Goal: Transaction & Acquisition: Purchase product/service

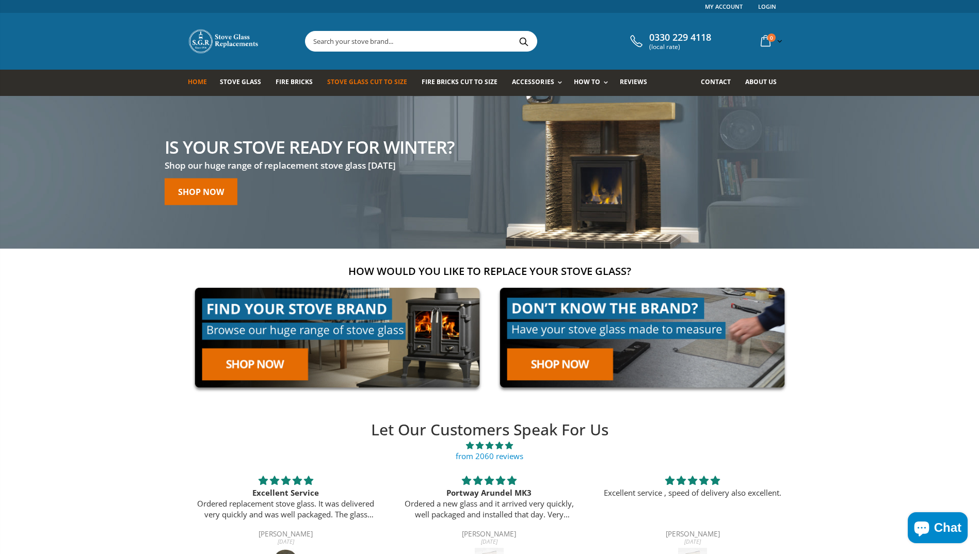
click at [360, 82] on span "Stove Glass Cut To Size" at bounding box center [367, 81] width 80 height 9
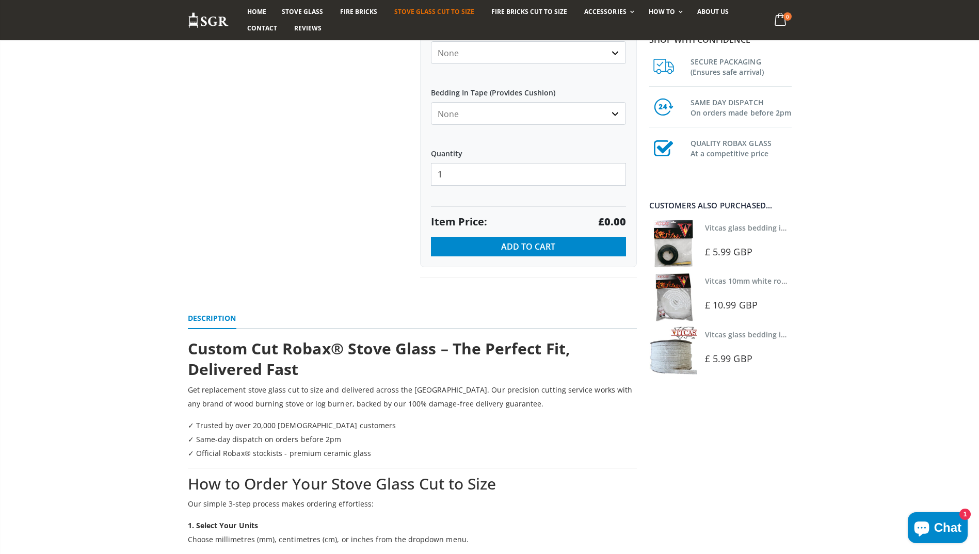
scroll to position [482, 0]
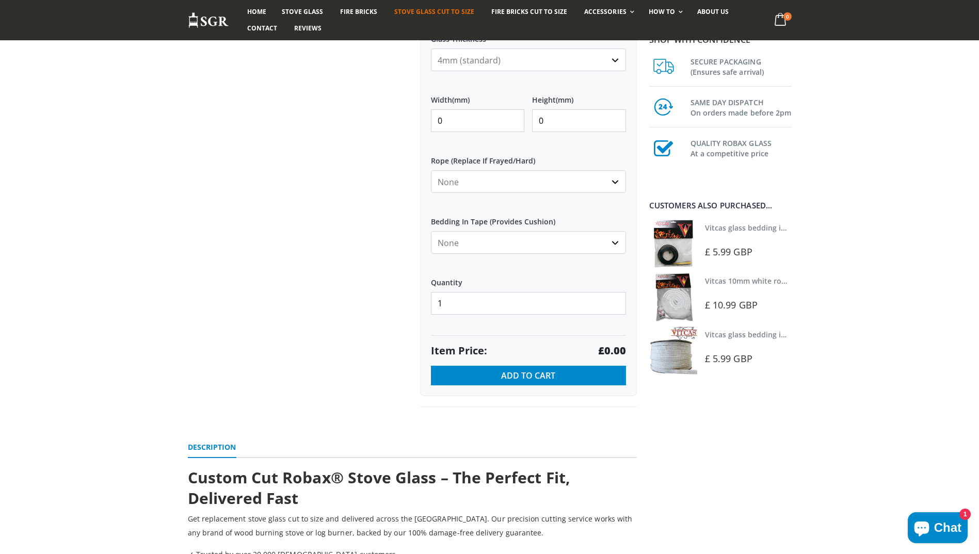
click at [611, 63] on select "4mm (standard) 5mm (gas fires with baffled flue) 3mm (For Use In Stoves With Th…" at bounding box center [528, 59] width 195 height 23
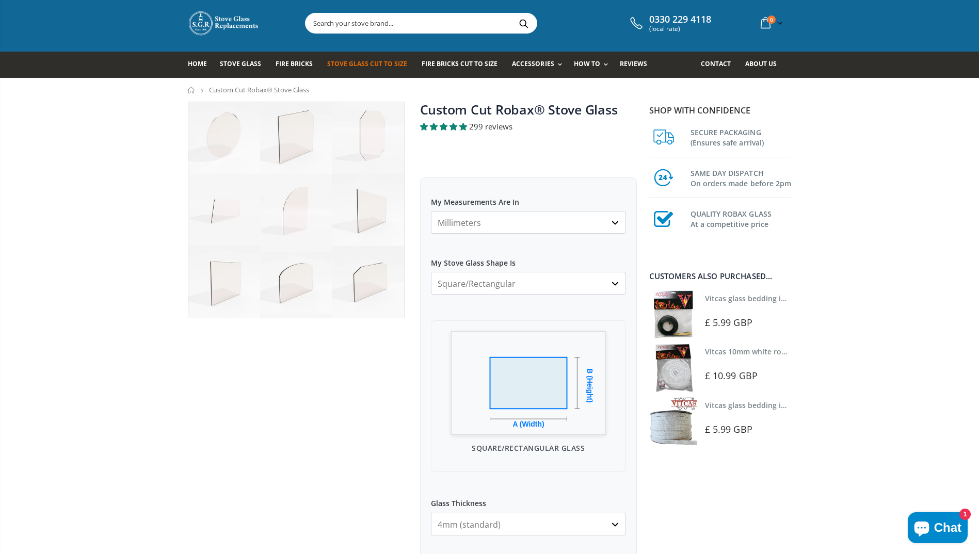
scroll to position [15, 0]
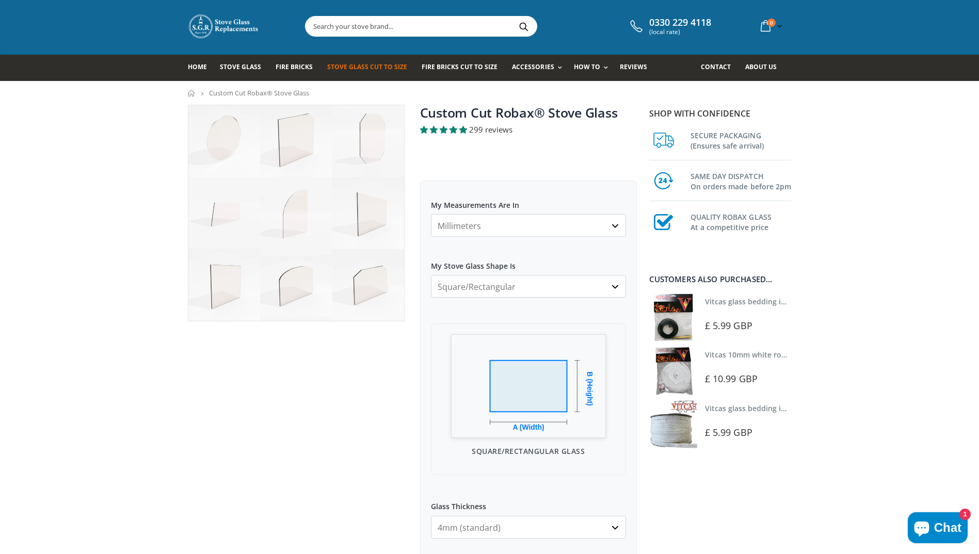
click at [580, 282] on select "Square/Rectangular Arched Half Arch Both Top Corners Cut Single Corner Cut All …" at bounding box center [528, 286] width 195 height 23
click at [366, 280] on img at bounding box center [296, 213] width 216 height 216
click at [302, 283] on img at bounding box center [296, 213] width 216 height 216
click at [378, 285] on img at bounding box center [296, 213] width 216 height 216
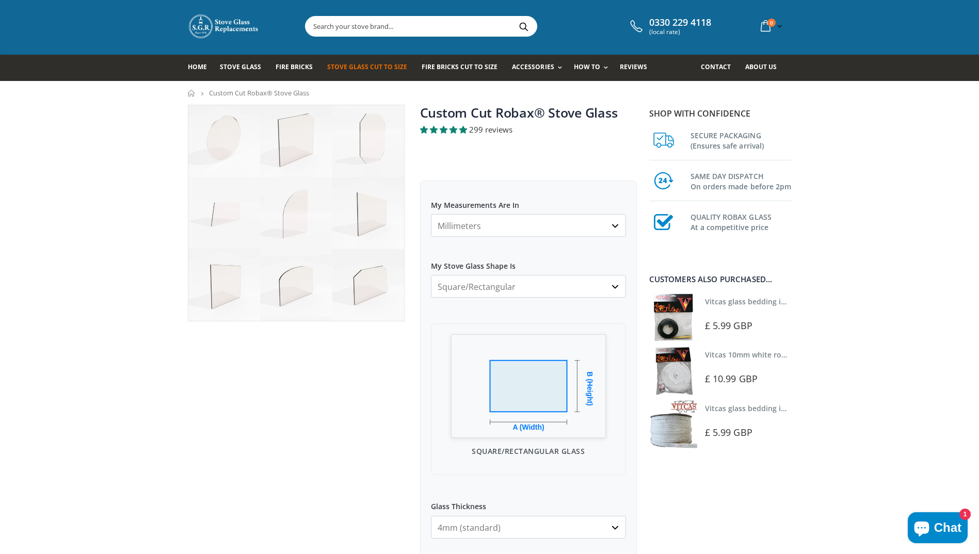
click at [509, 283] on select "Square/Rectangular Arched Half Arch Both Top Corners Cut Single Corner Cut All …" at bounding box center [528, 286] width 195 height 23
select select "both-top-corners-cut"
click at [431, 275] on select "Square/Rectangular Arched Half Arch Both Top Corners Cut Single Corner Cut All …" at bounding box center [528, 286] width 195 height 23
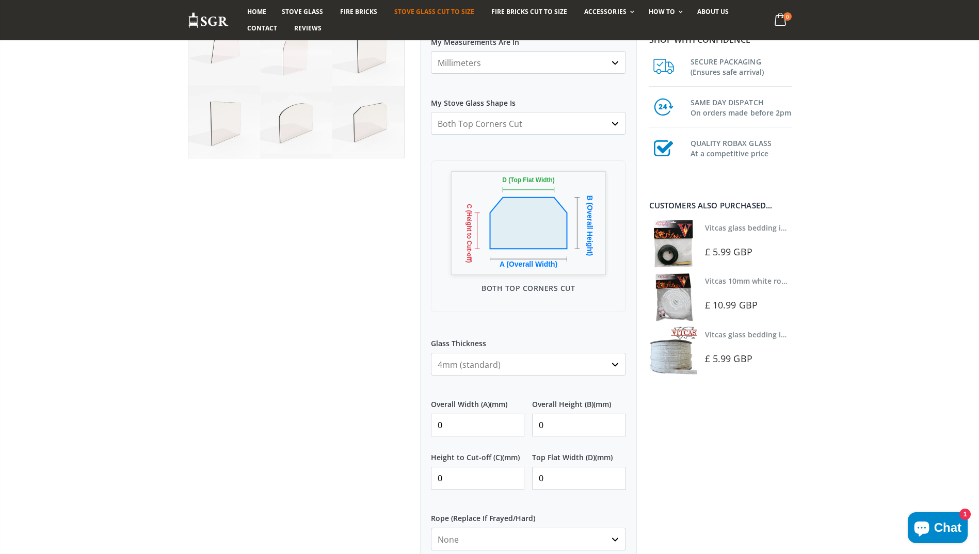
scroll to position [143, 0]
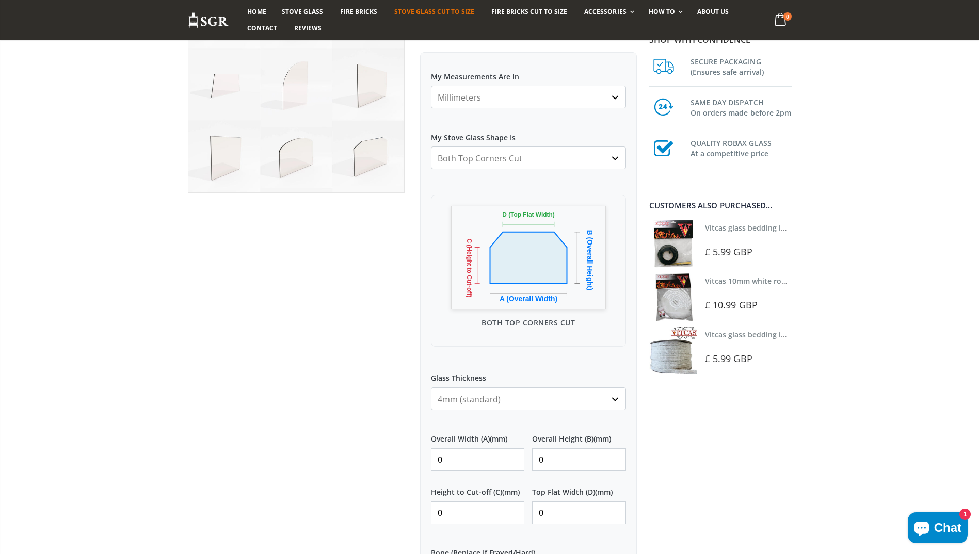
click at [454, 467] on input "0" at bounding box center [478, 459] width 94 height 23
type input "220"
click at [560, 458] on input "0" at bounding box center [579, 459] width 94 height 23
type input "0"
type input "164"
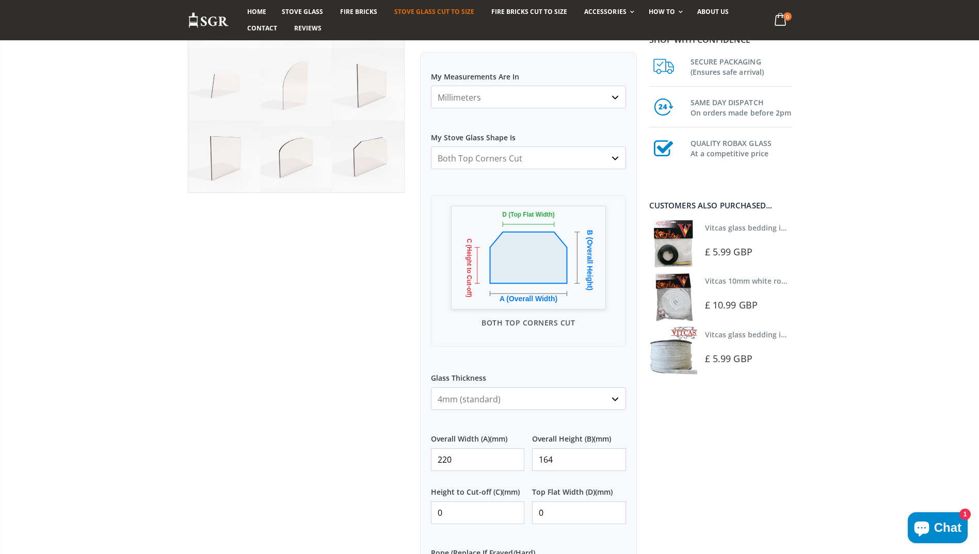
click at [554, 511] on input "0" at bounding box center [579, 512] width 94 height 23
type input "130"
click at [446, 518] on input "0" at bounding box center [478, 512] width 94 height 23
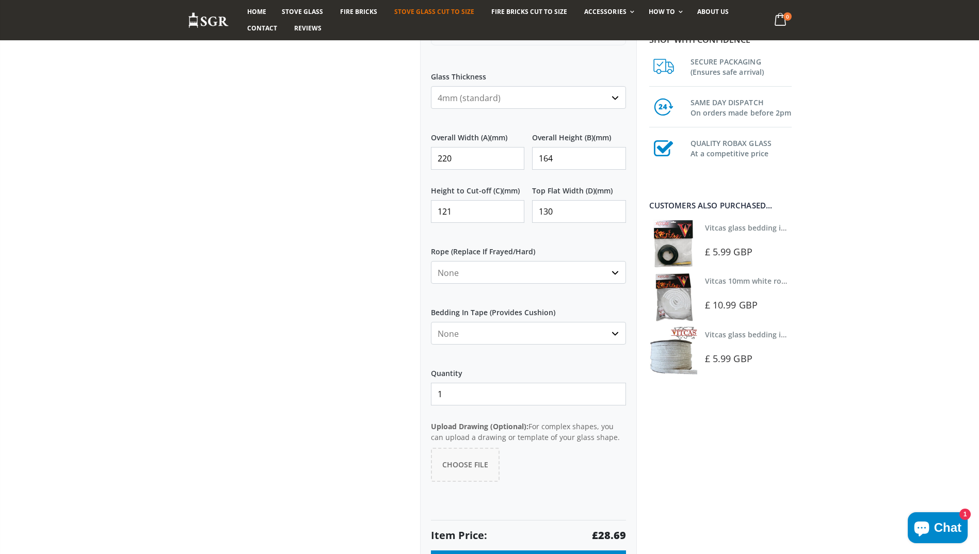
scroll to position [448, 0]
type input "121"
click at [616, 267] on select "None 3mm White 6mm White 8mm White 10mm White 12mm White 6mm Black 8mm Black 10…" at bounding box center [528, 269] width 195 height 23
click at [615, 330] on select "None Black White" at bounding box center [528, 330] width 195 height 23
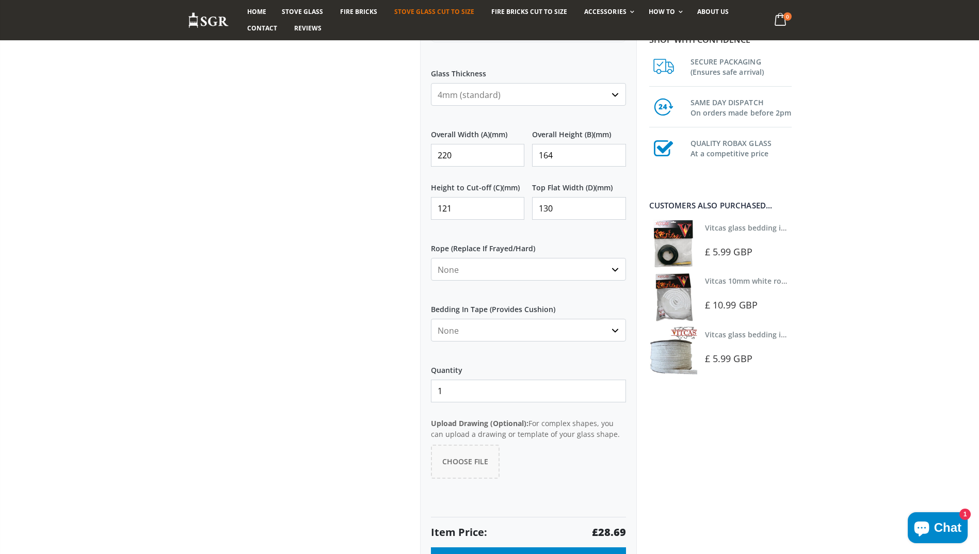
click at [615, 330] on select "None Black White" at bounding box center [528, 330] width 195 height 23
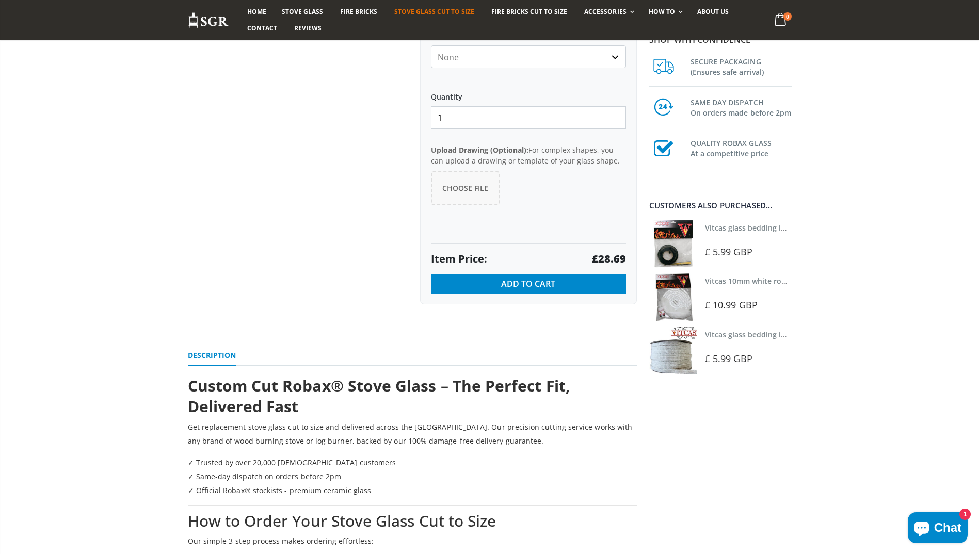
scroll to position [740, 0]
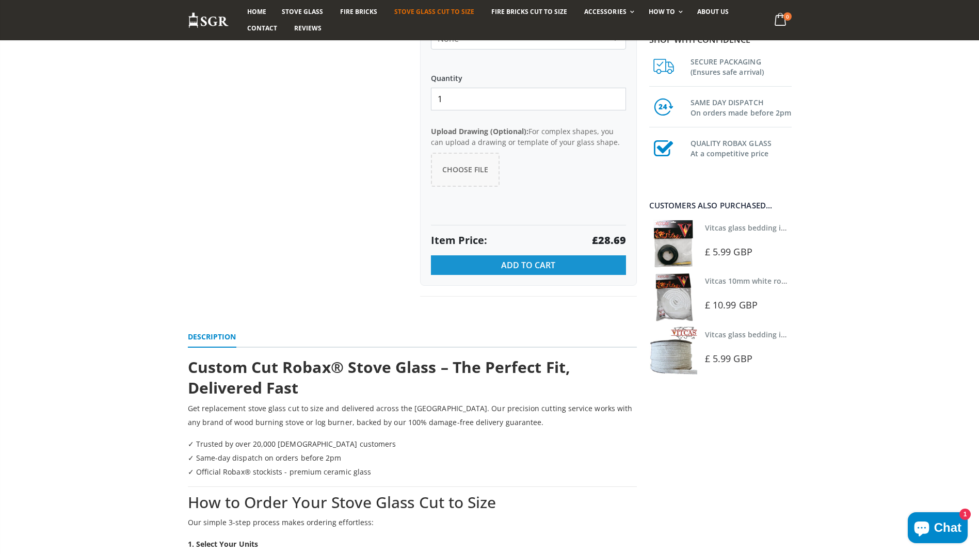
click at [520, 259] on span "Add to Cart" at bounding box center [528, 264] width 54 height 11
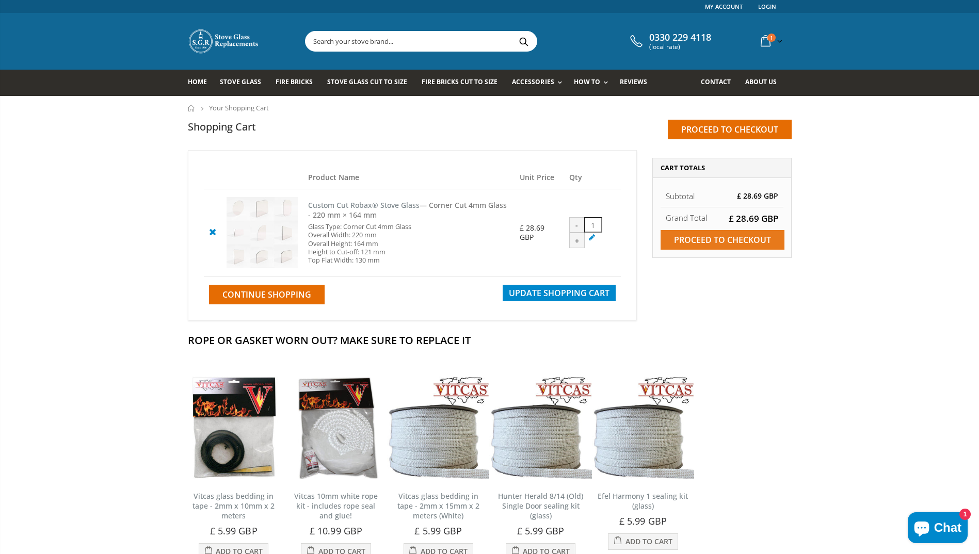
click at [715, 238] on input "Proceed to checkout" at bounding box center [722, 240] width 124 height 20
